Goal: Information Seeking & Learning: Learn about a topic

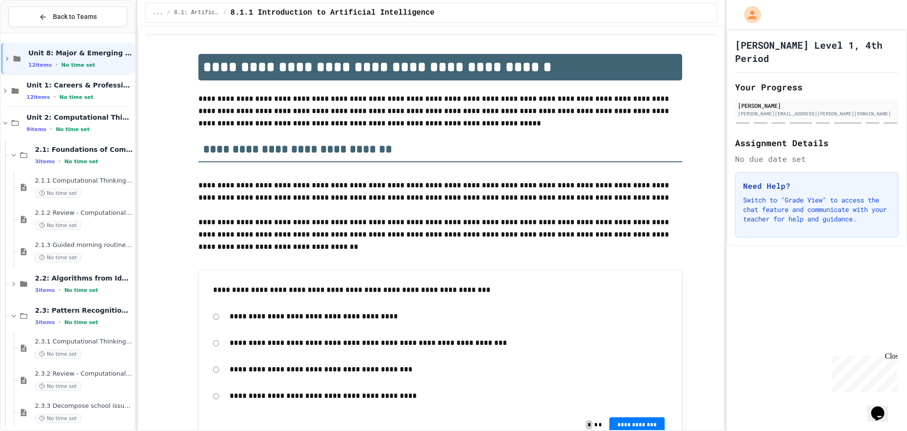
scroll to position [8, 0]
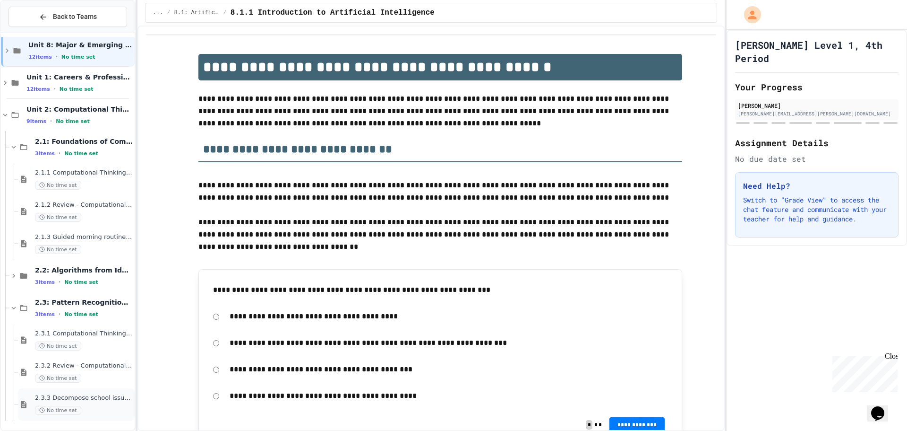
click at [92, 391] on div "2.3.3 Decompose school issue using CT No time set" at bounding box center [76, 404] width 117 height 32
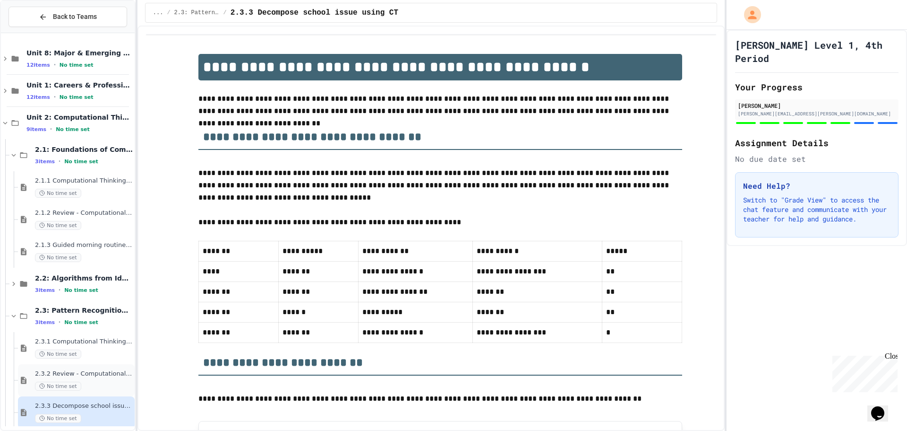
click at [98, 390] on div "No time set" at bounding box center [84, 385] width 98 height 9
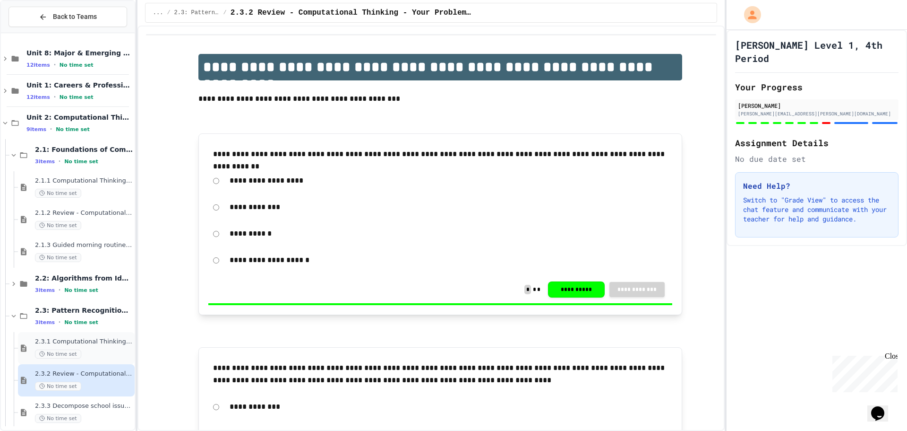
click at [97, 336] on div "2.3.1 Computational Thinking - Your Problem-Solving Toolkit No time set" at bounding box center [76, 348] width 117 height 32
